Goal: Task Accomplishment & Management: Use online tool/utility

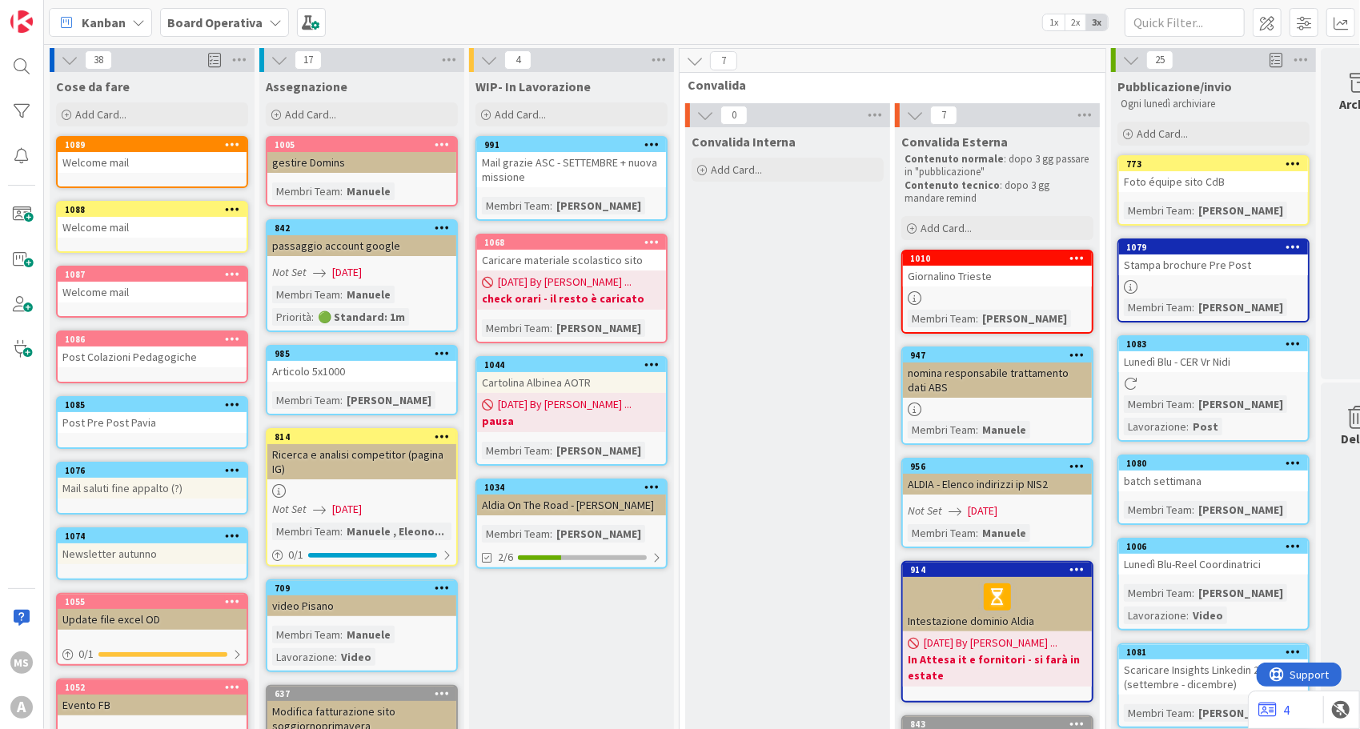
click at [607, 291] on b "check orari - il resto è caricato" at bounding box center [571, 299] width 179 height 16
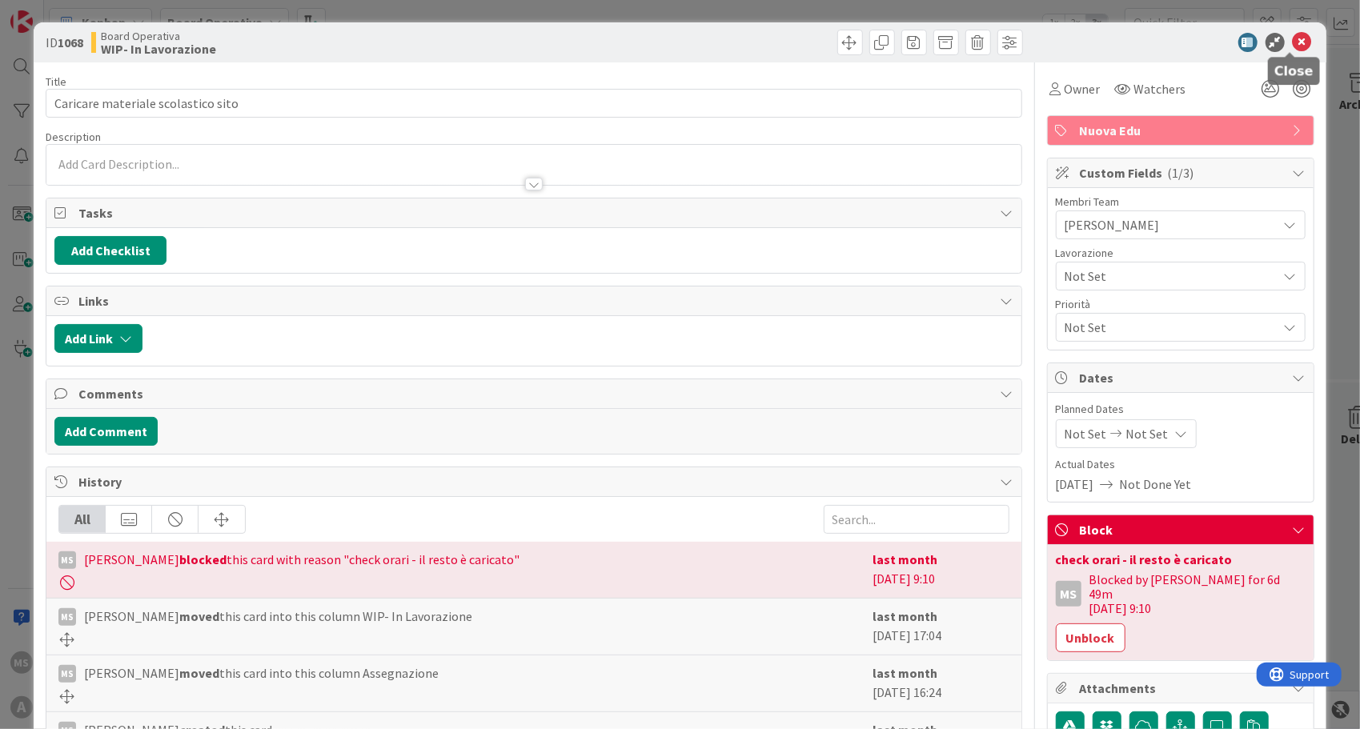
click at [1295, 45] on icon at bounding box center [1301, 42] width 19 height 19
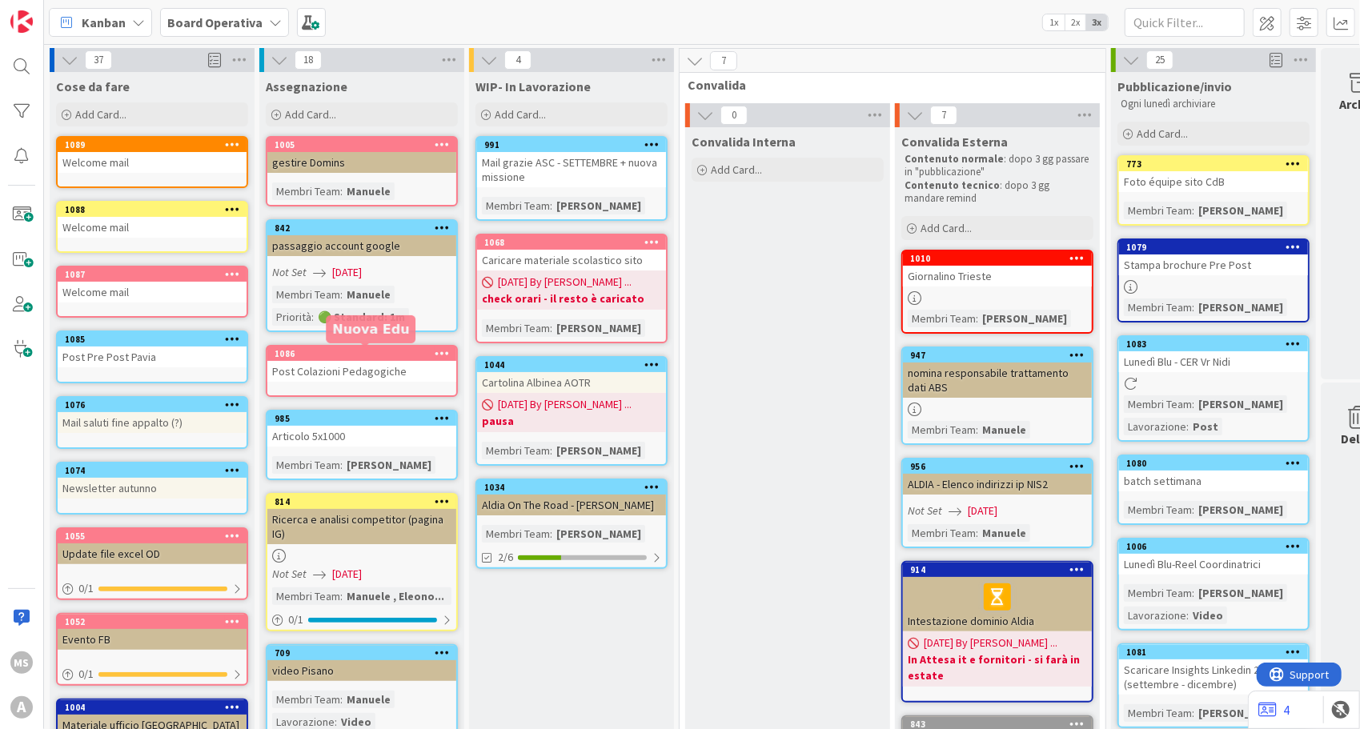
click at [354, 349] on div "1086" at bounding box center [366, 353] width 182 height 11
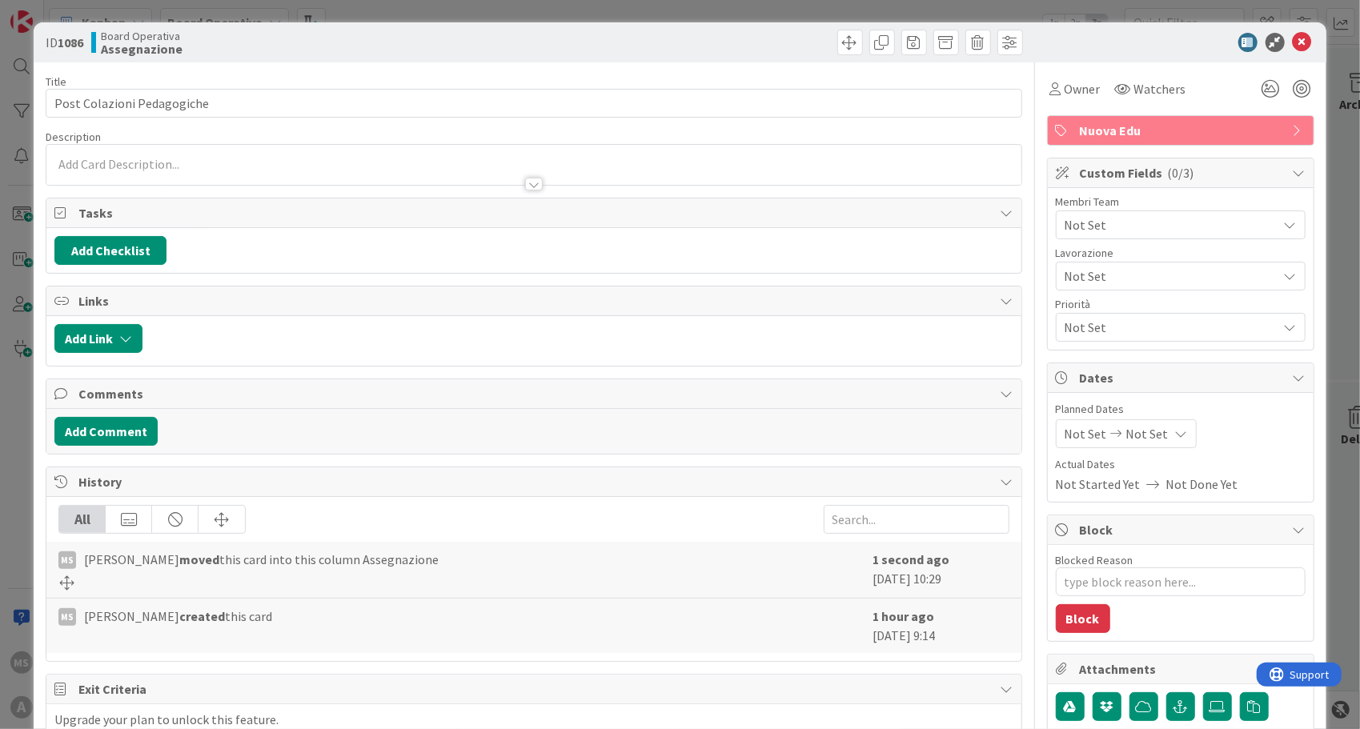
click at [1088, 212] on div "Not Set" at bounding box center [1181, 224] width 250 height 29
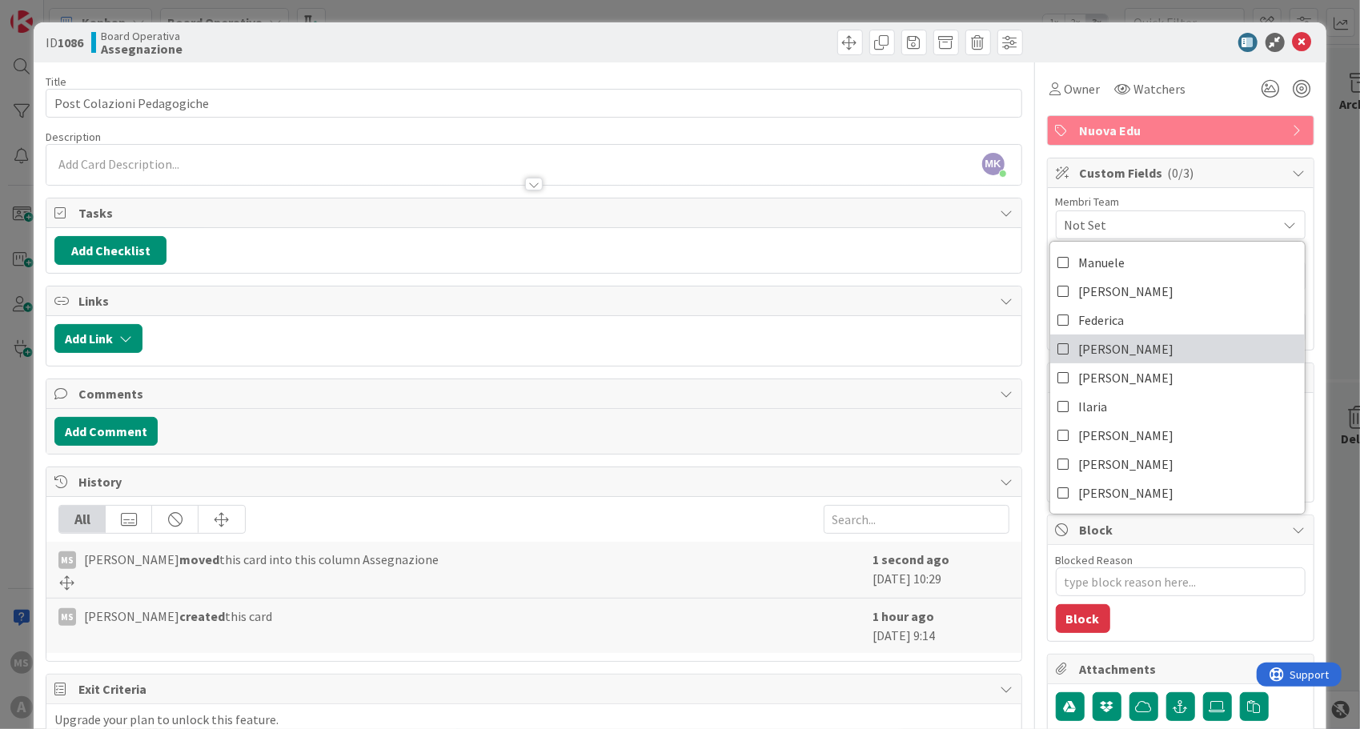
click at [1113, 341] on link "[PERSON_NAME]" at bounding box center [1177, 349] width 254 height 29
type textarea "x"
drag, startPoint x: 1291, startPoint y: 27, endPoint x: 1287, endPoint y: 38, distance: 11.9
click at [1287, 38] on div "ID 1086 Board Operativa Assegnazione" at bounding box center [680, 42] width 1292 height 40
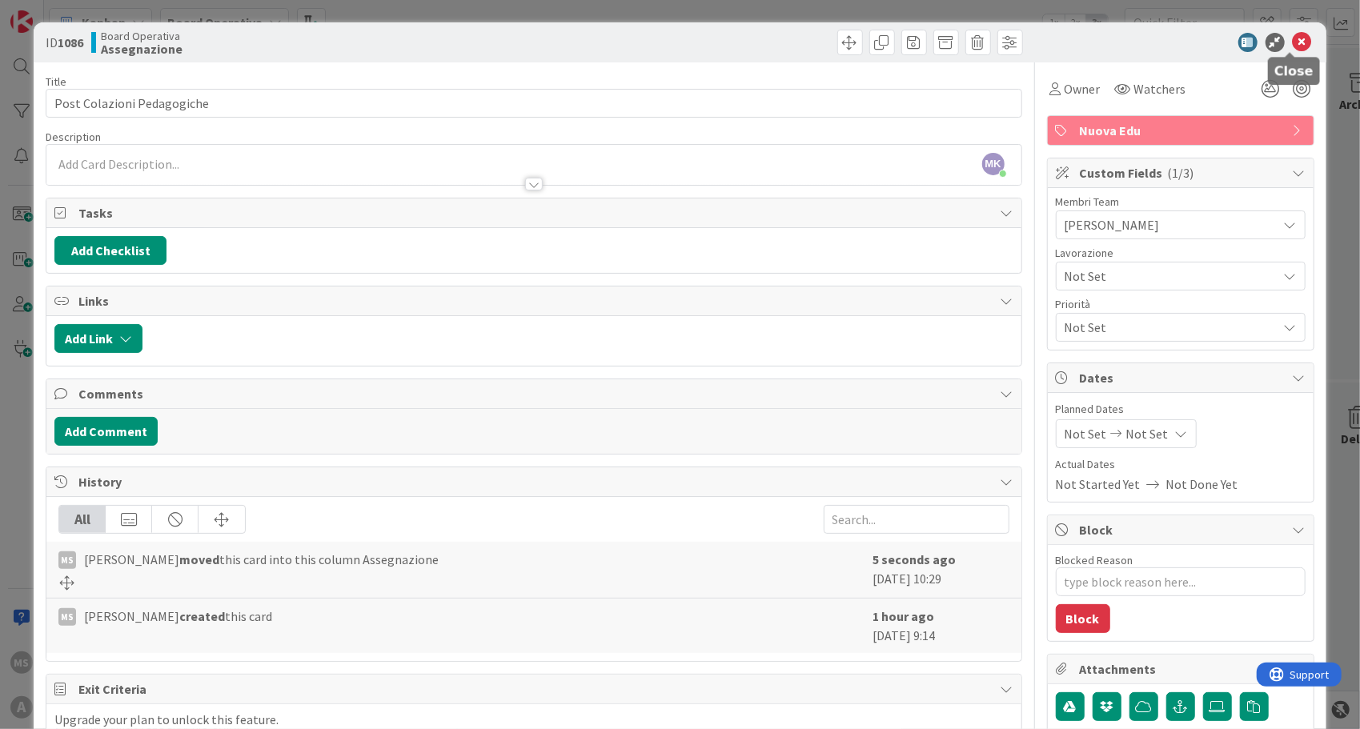
click at [1292, 38] on icon at bounding box center [1301, 42] width 19 height 19
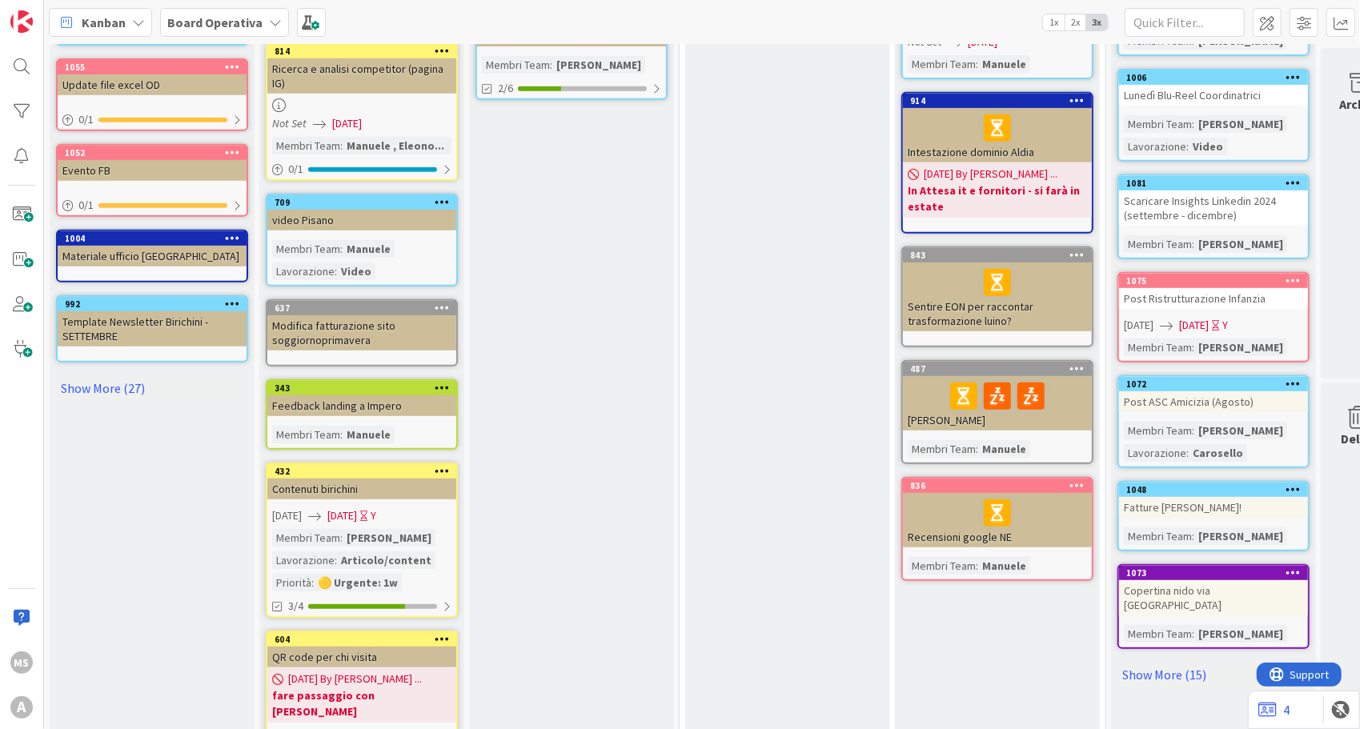
scroll to position [571, 0]
